Goal: Information Seeking & Learning: Compare options

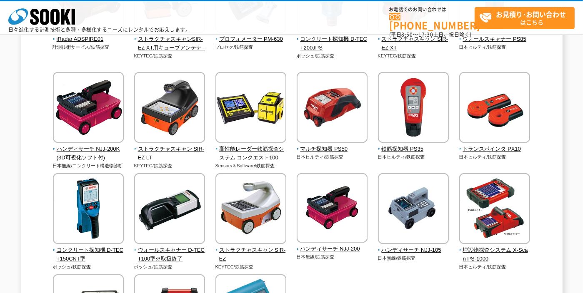
scroll to position [375, 0]
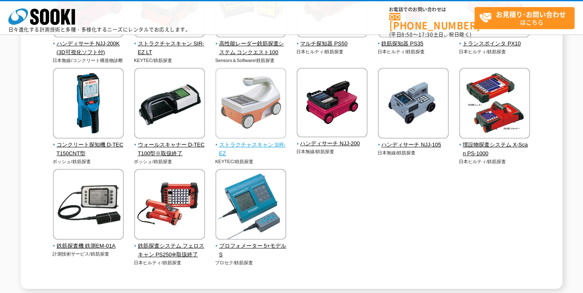
click at [255, 124] on img at bounding box center [250, 104] width 71 height 73
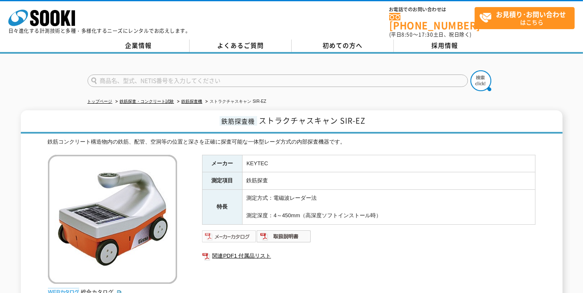
click at [234, 230] on img at bounding box center [229, 236] width 55 height 13
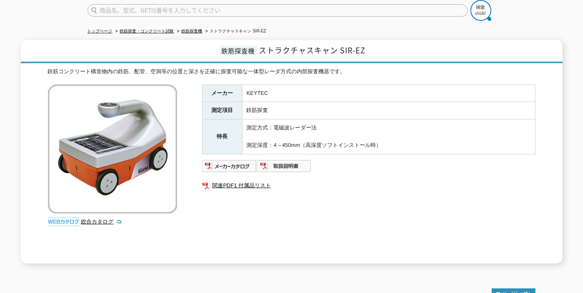
scroll to position [83, 0]
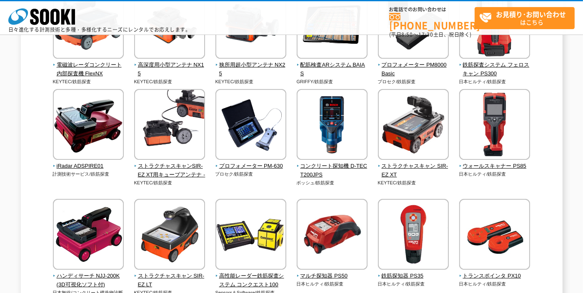
scroll to position [125, 0]
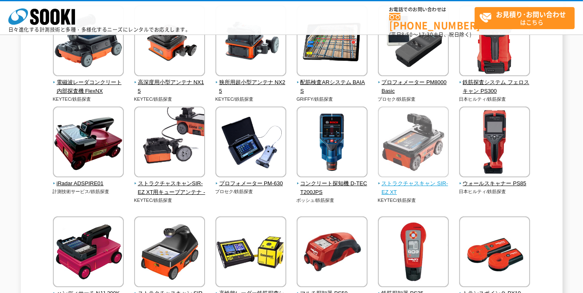
click at [404, 181] on span "ストラクチャスキャン SIR-EZ XT" at bounding box center [413, 189] width 71 height 18
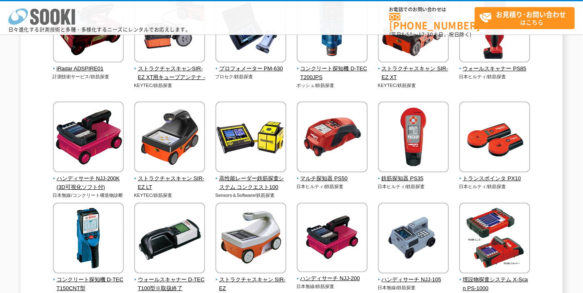
scroll to position [239, 0]
